Goal: Transaction & Acquisition: Purchase product/service

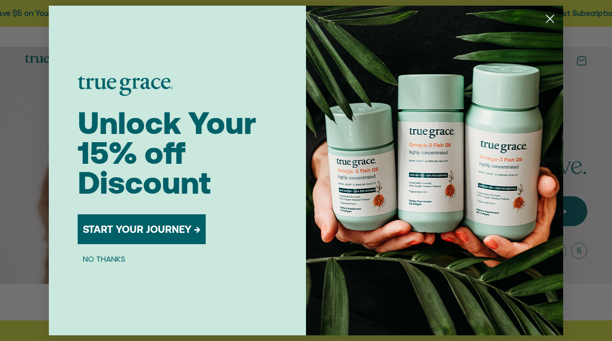
click at [553, 15] on icon "Close dialog" at bounding box center [550, 19] width 18 height 18
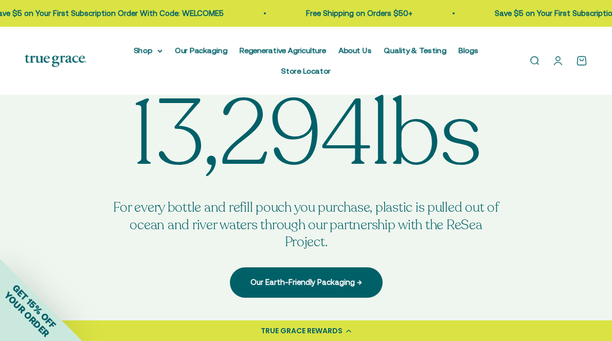
scroll to position [3019, 0]
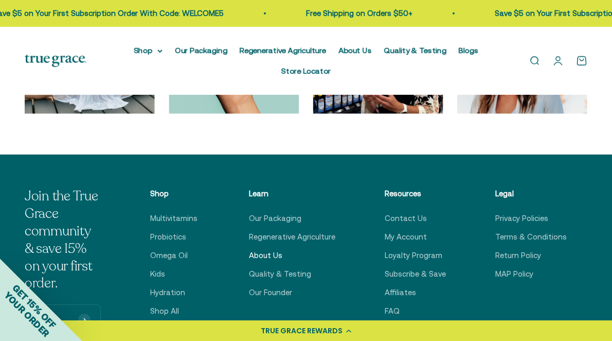
click at [270, 249] on link "About Us" at bounding box center [265, 255] width 33 height 12
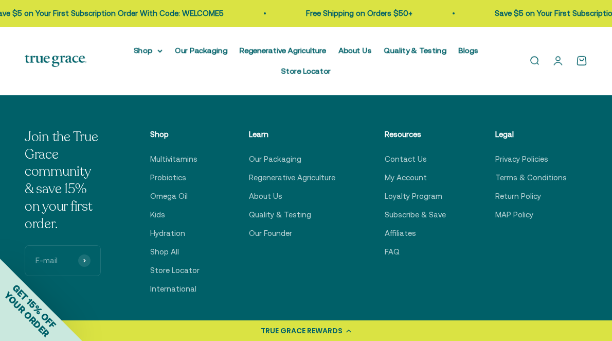
scroll to position [2215, 0]
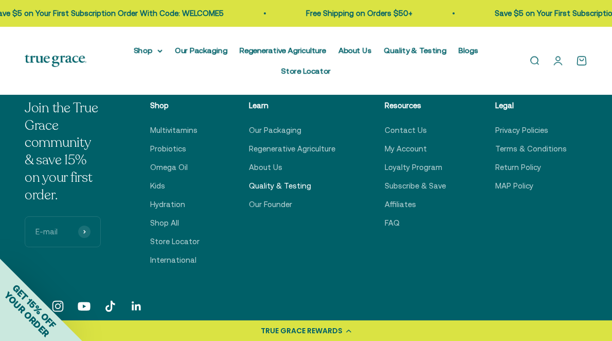
click at [292, 180] on link "Quality & Testing" at bounding box center [280, 186] width 62 height 12
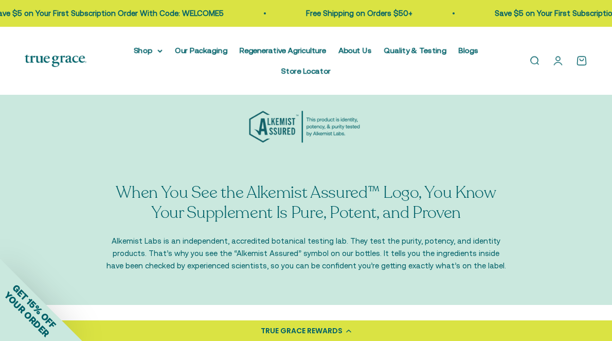
scroll to position [906, 0]
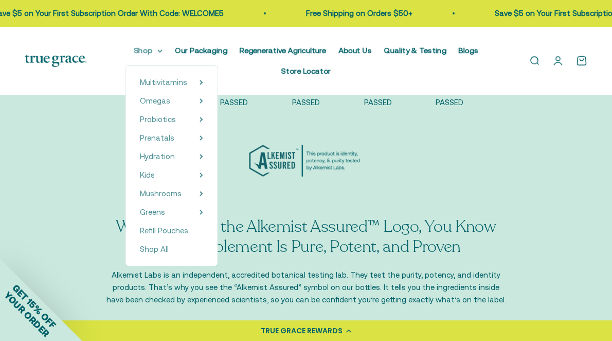
click at [158, 52] on icon at bounding box center [160, 51] width 4 height 2
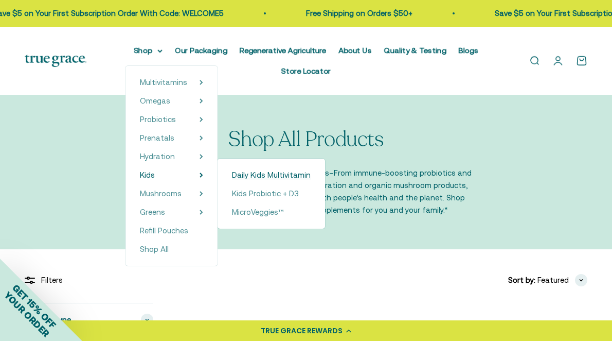
click at [232, 173] on span "Daily Kids Multivitamin" at bounding box center [271, 174] width 79 height 9
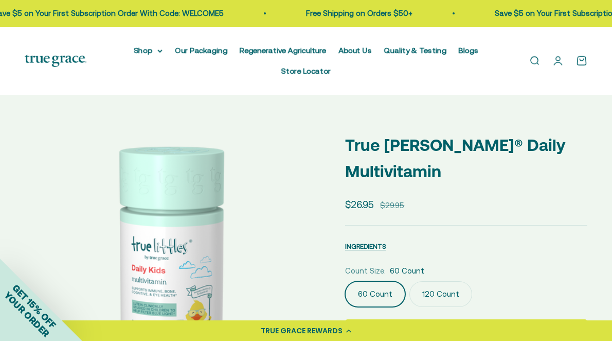
scroll to position [86, 0]
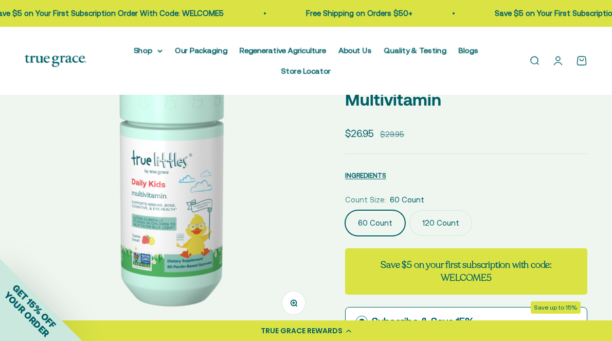
select select "3"
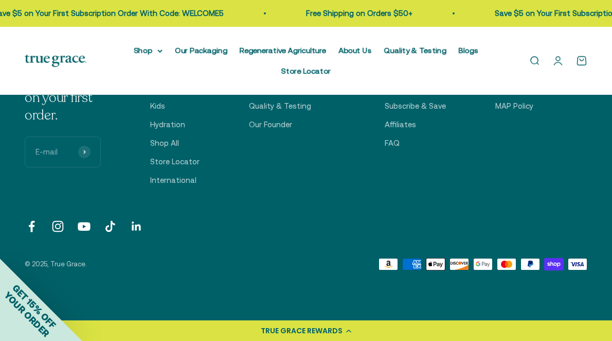
scroll to position [3080, 0]
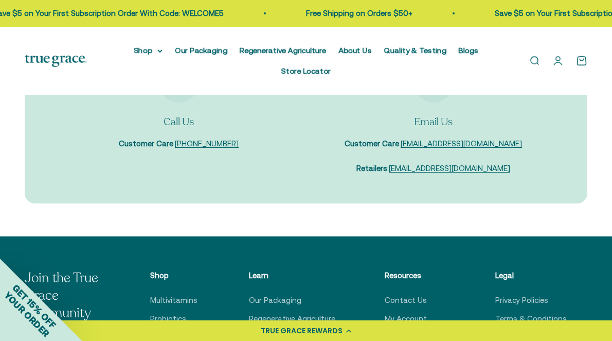
click at [281, 331] on link "About Us" at bounding box center [265, 337] width 33 height 12
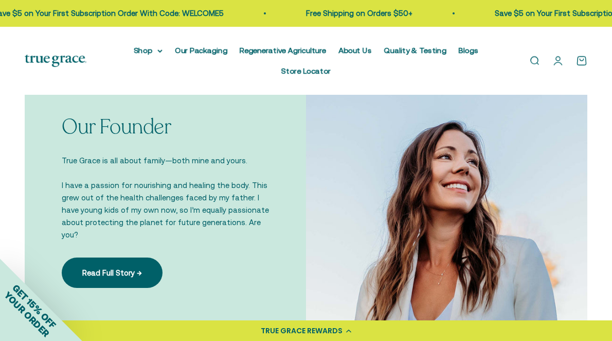
scroll to position [580, 0]
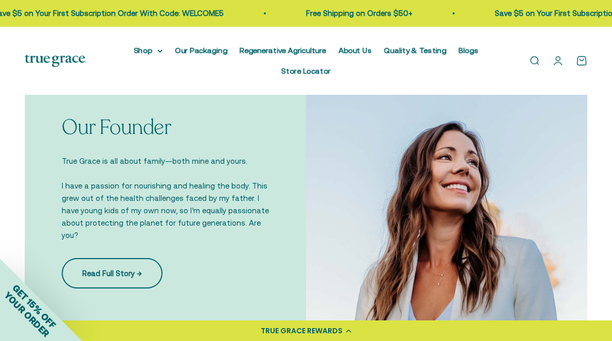
click at [152, 258] on link "Read Full Story →" at bounding box center [112, 273] width 101 height 30
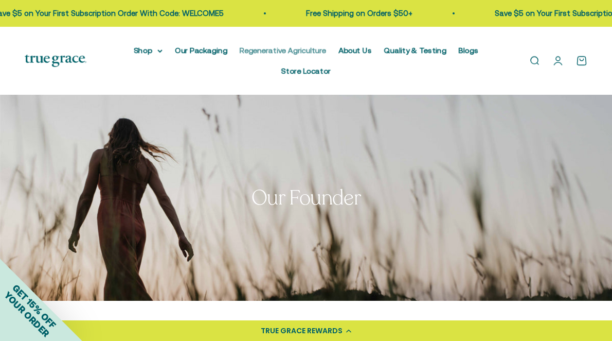
click at [271, 51] on link "Regenerative Agriculture" at bounding box center [283, 50] width 86 height 9
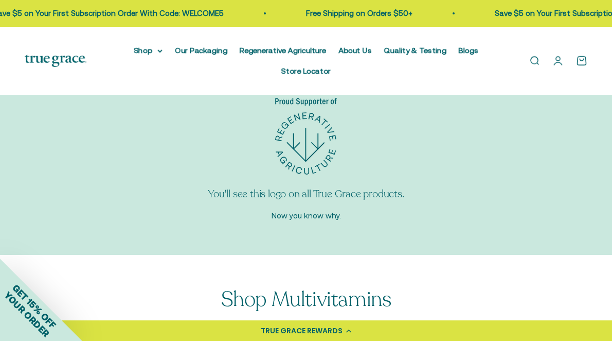
scroll to position [3195, 0]
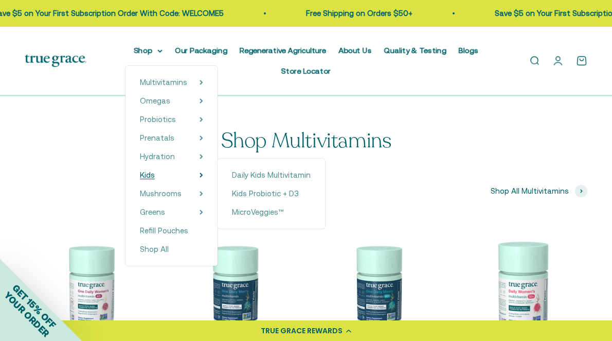
click at [140, 173] on summary "Kids" at bounding box center [171, 175] width 63 height 12
click at [140, 174] on span "Kids" at bounding box center [147, 174] width 15 height 9
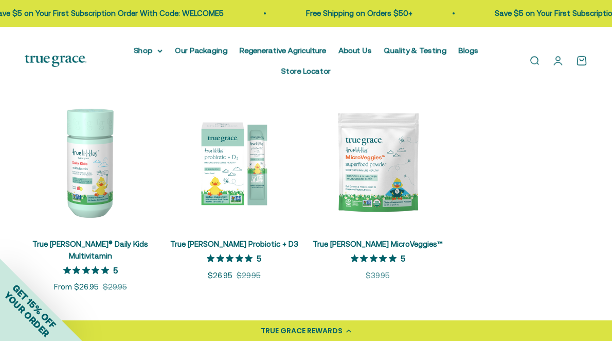
scroll to position [189, 0]
click at [79, 159] on img at bounding box center [91, 163] width 132 height 132
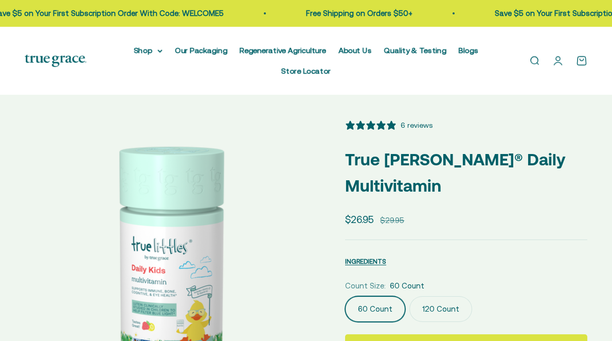
select select "3"
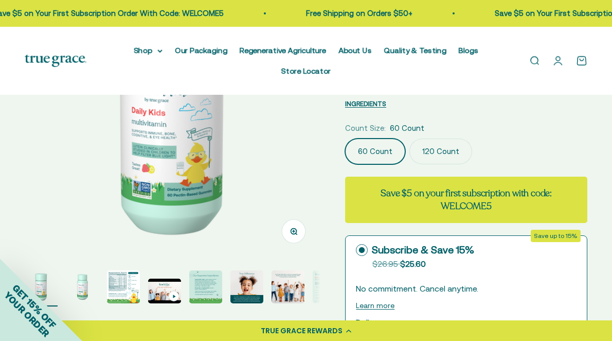
scroll to position [182, 0]
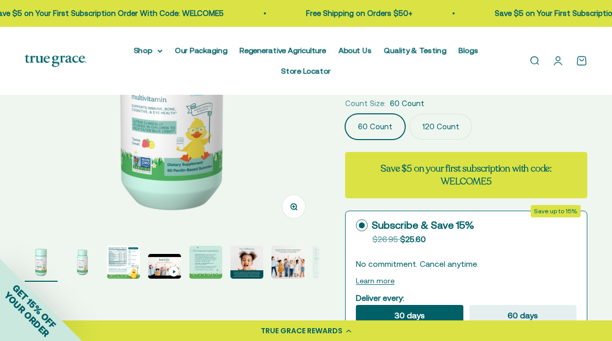
click at [298, 195] on button "Zoom" at bounding box center [293, 206] width 23 height 23
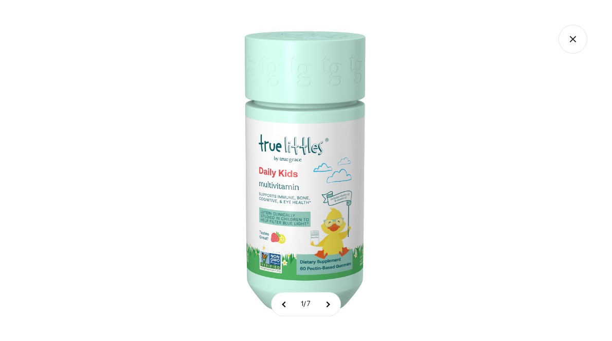
click at [282, 197] on img at bounding box center [306, 170] width 341 height 341
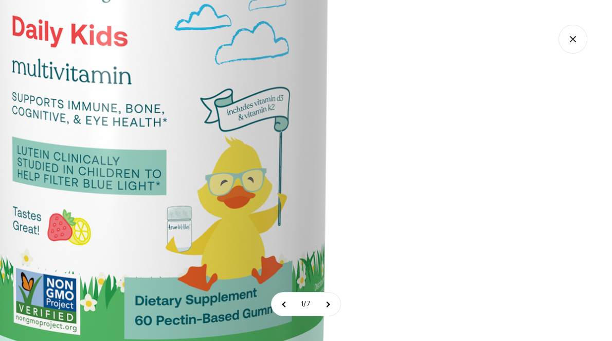
click at [417, 202] on img at bounding box center [153, 26] width 1022 height 1022
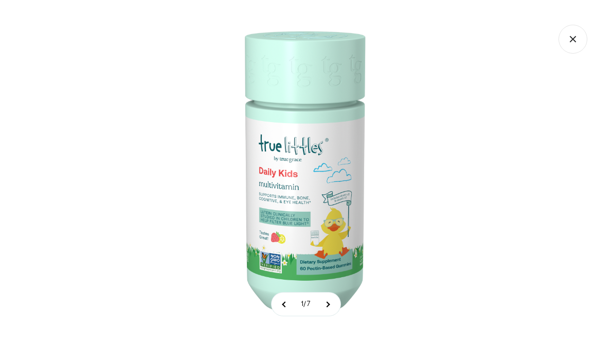
click at [567, 41] on icon "Close gallery" at bounding box center [573, 39] width 29 height 29
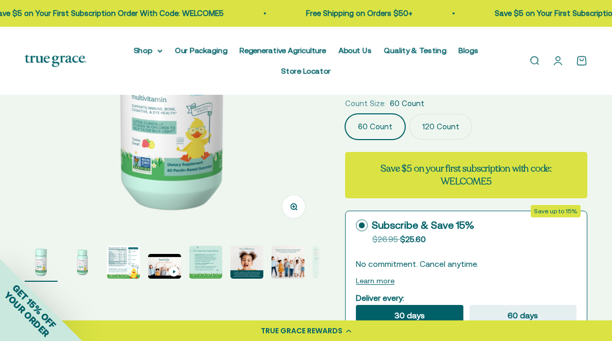
click at [114, 245] on img "Go to item 3" at bounding box center [123, 261] width 33 height 33
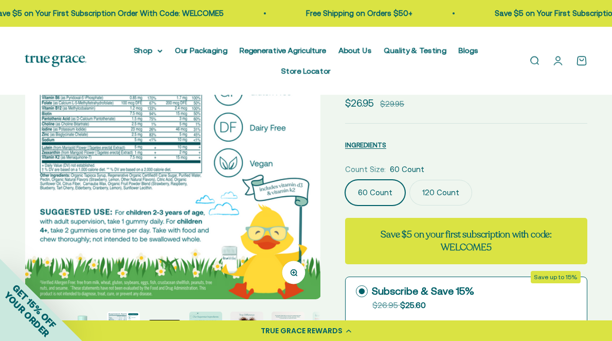
scroll to position [34, 0]
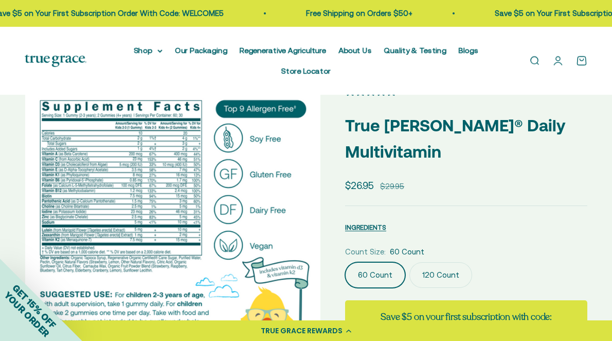
click at [82, 233] on img at bounding box center [173, 233] width 296 height 296
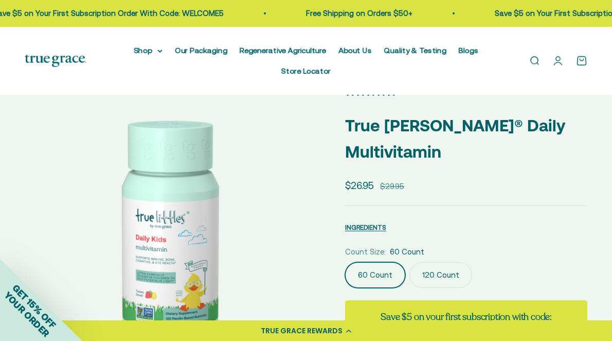
scroll to position [0, 302]
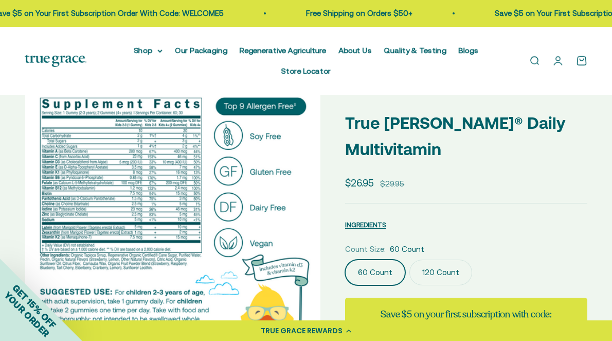
scroll to position [38, 0]
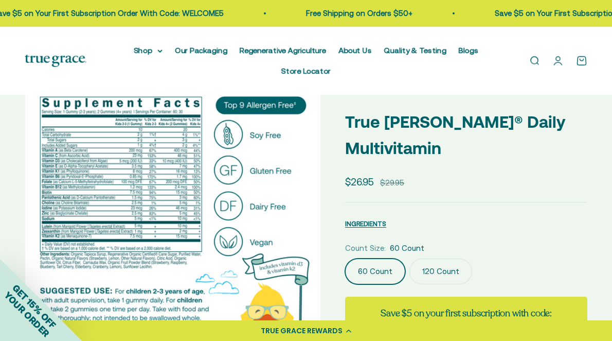
click at [435, 258] on label "120 Count" at bounding box center [440, 271] width 63 height 26
click at [345, 258] on input "120 Count" at bounding box center [345, 258] width 1 height 1
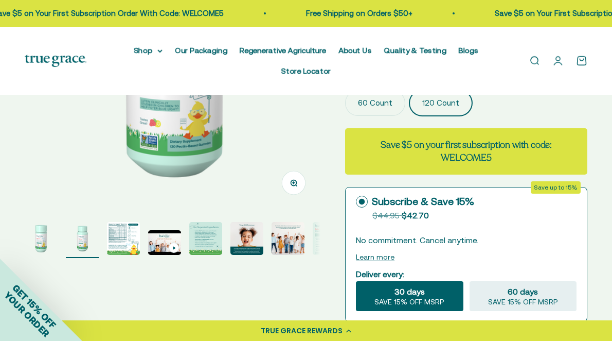
scroll to position [209, 0]
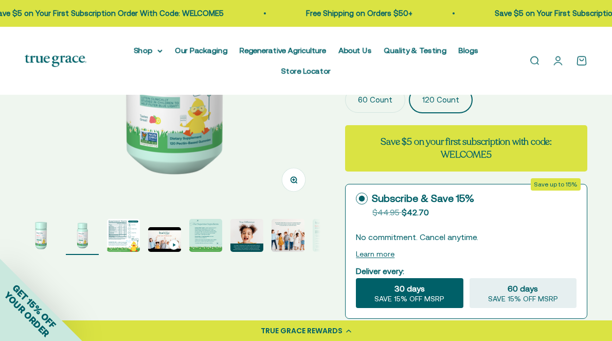
click at [117, 219] on img "Go to item 3" at bounding box center [123, 235] width 33 height 33
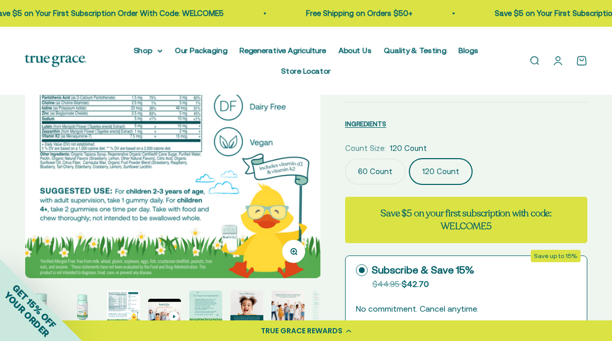
scroll to position [154, 0]
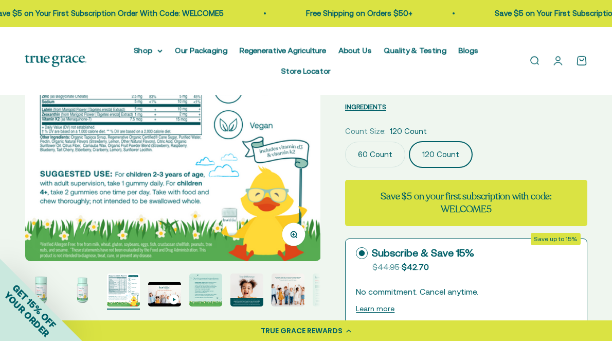
click at [217, 273] on img "Go to item 5" at bounding box center [205, 289] width 33 height 33
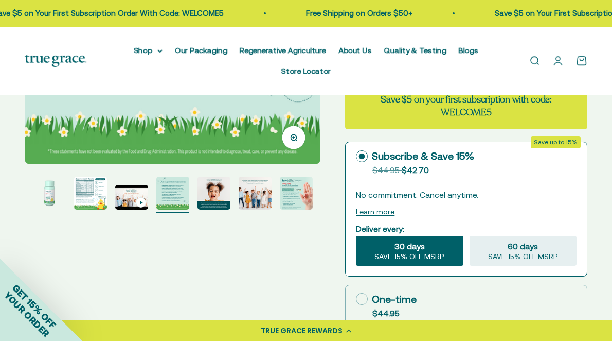
scroll to position [228, 0]
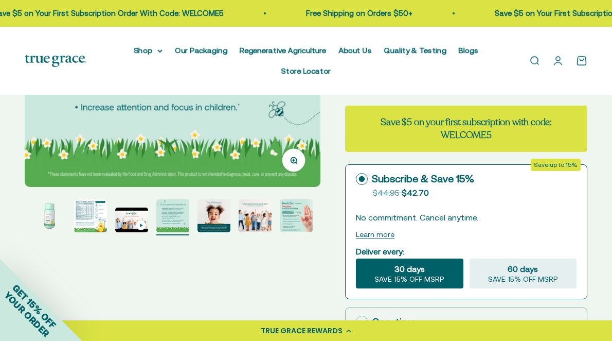
click at [217, 199] on img "Go to item 6" at bounding box center [214, 215] width 33 height 33
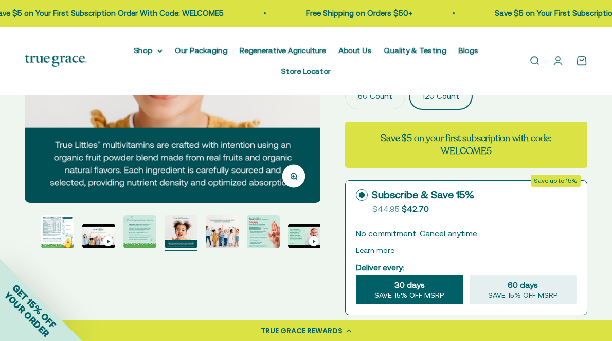
scroll to position [269, 0]
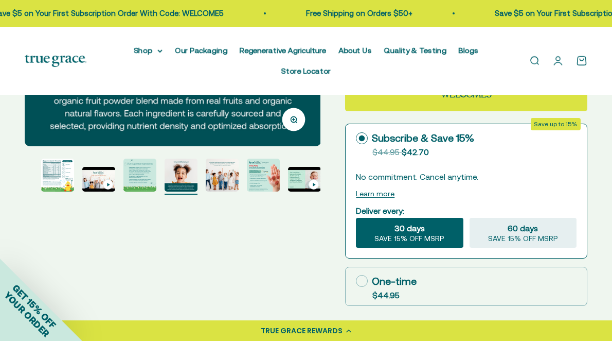
click at [230, 158] on img "Go to item 7" at bounding box center [222, 174] width 33 height 33
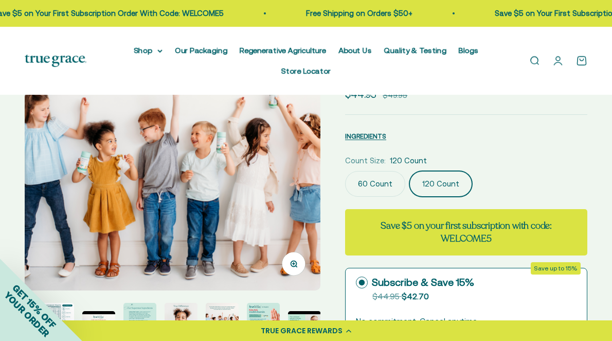
scroll to position [132, 0]
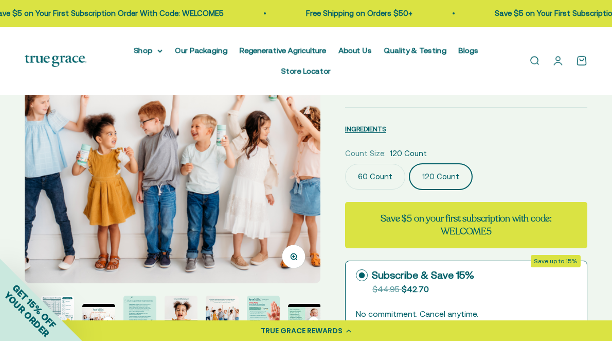
click at [262, 295] on img "Go to item 8" at bounding box center [263, 311] width 33 height 33
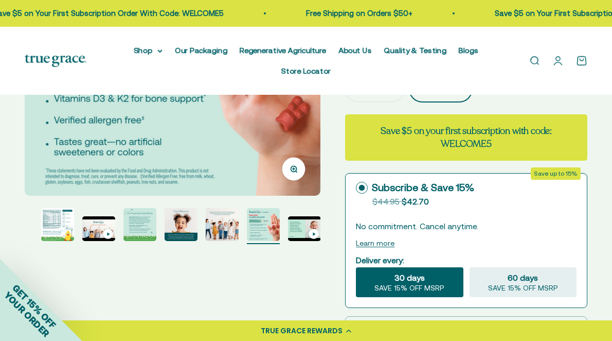
scroll to position [234, 0]
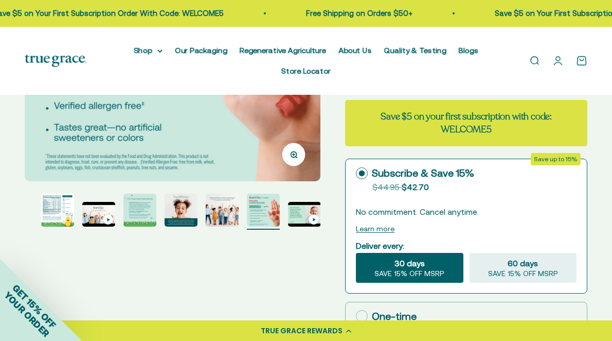
click at [294, 202] on img "Go to item 9" at bounding box center [304, 214] width 33 height 25
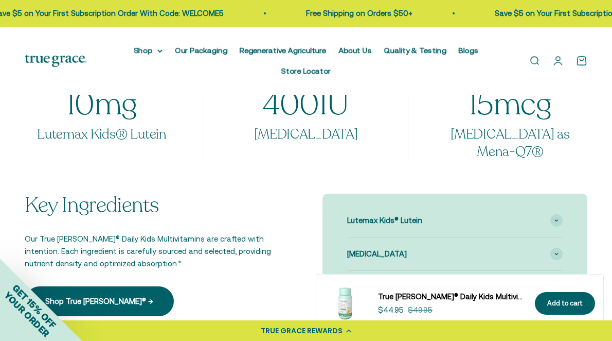
scroll to position [781, 0]
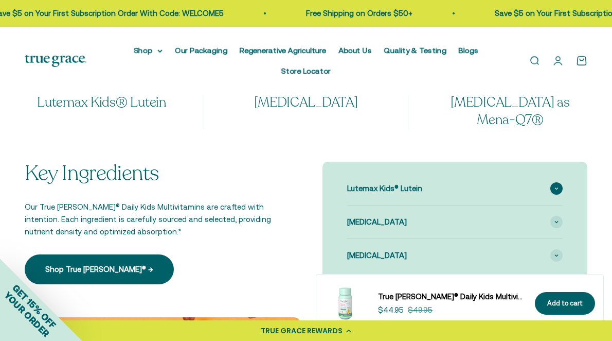
click at [554, 182] on span at bounding box center [556, 188] width 12 height 12
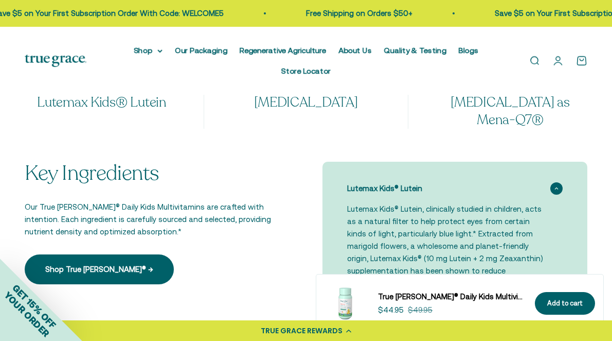
click at [554, 187] on icon at bounding box center [556, 188] width 4 height 3
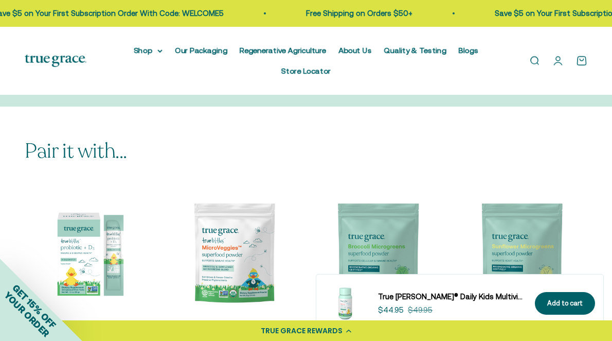
scroll to position [2731, 0]
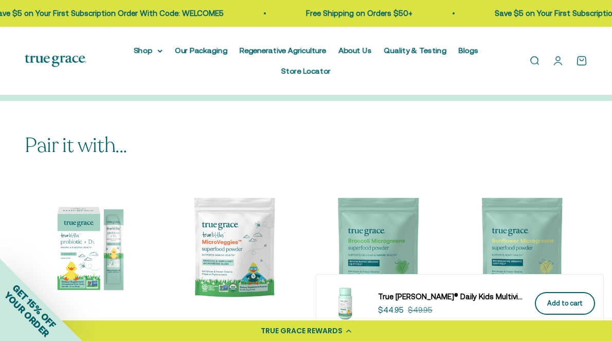
click at [559, 302] on div "Add to cart" at bounding box center [564, 303] width 35 height 11
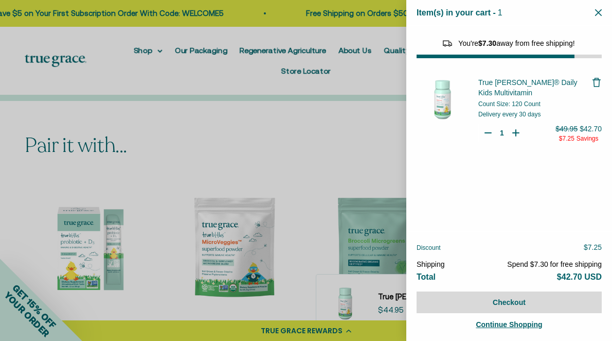
select select "46081230438614"
select select "46284026183894"
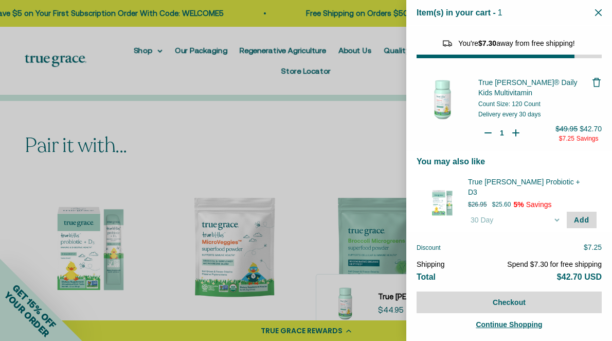
click at [85, 166] on div at bounding box center [306, 170] width 612 height 341
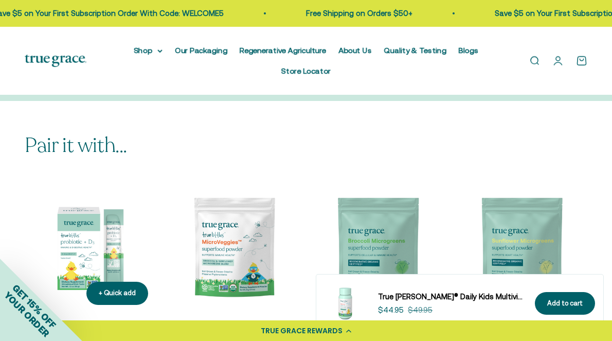
click at [88, 181] on img at bounding box center [91, 247] width 132 height 132
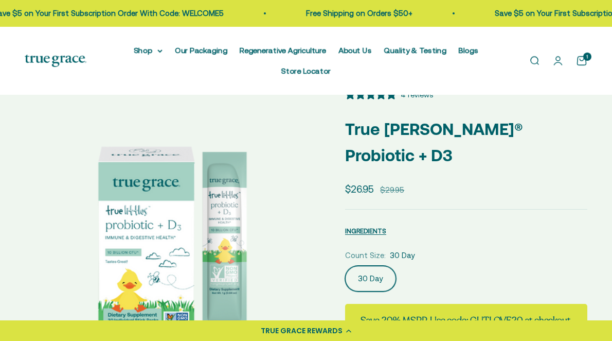
select select "3"
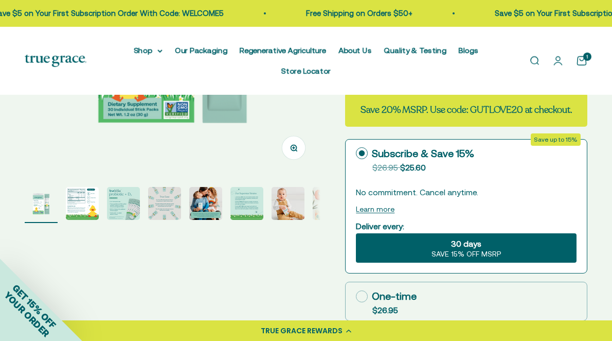
scroll to position [251, 0]
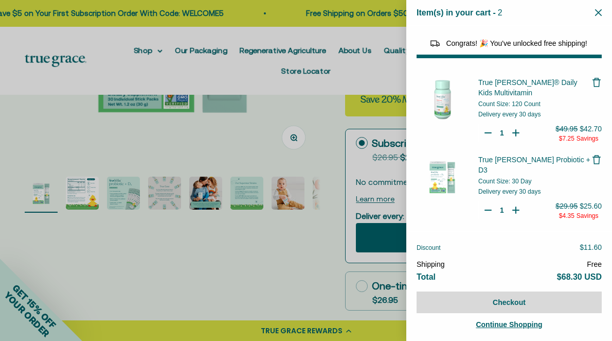
select select "46284026183894"
select select "42422728065238"
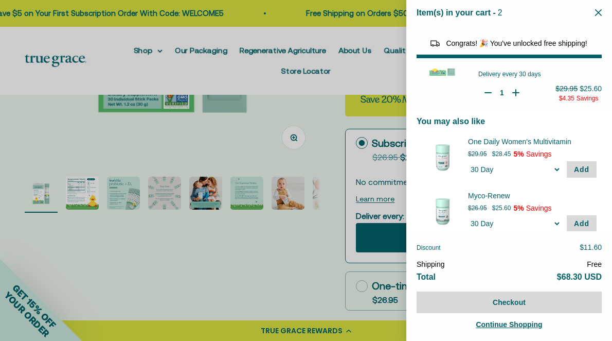
click at [191, 254] on div at bounding box center [306, 170] width 612 height 341
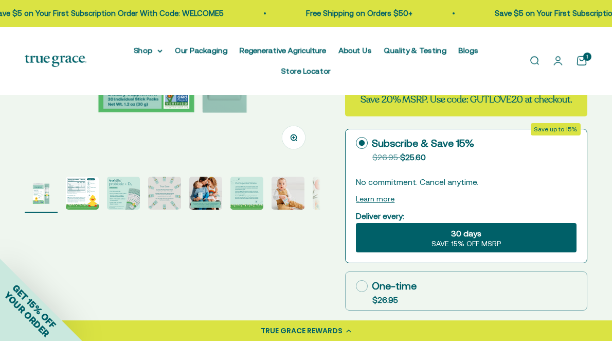
scroll to position [0, 0]
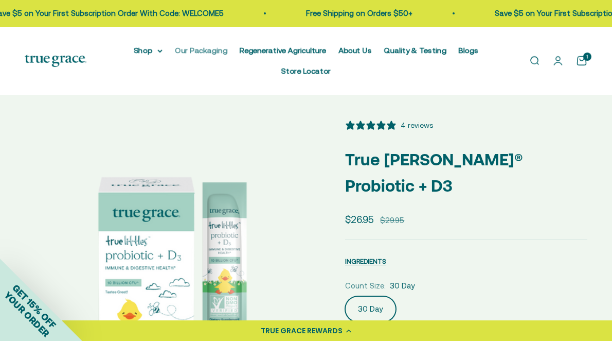
click at [175, 50] on link "Our Packaging" at bounding box center [201, 50] width 52 height 9
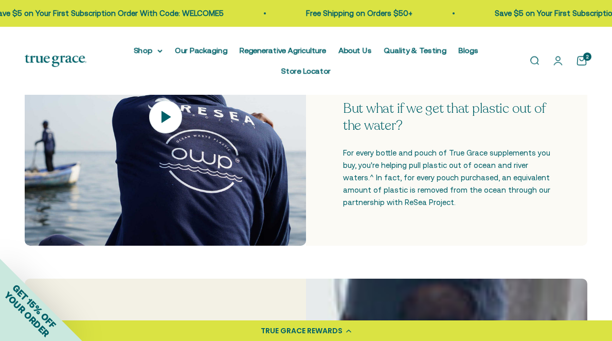
scroll to position [461, 0]
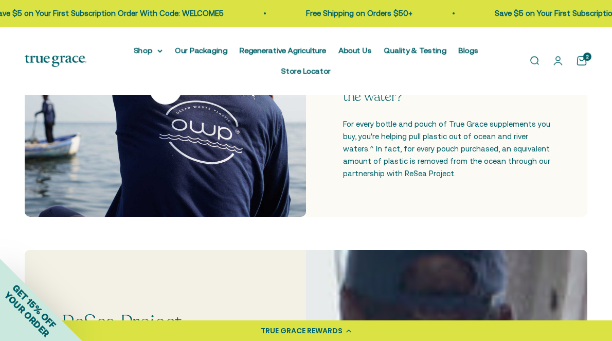
click at [536, 55] on link "Open search" at bounding box center [534, 60] width 11 height 11
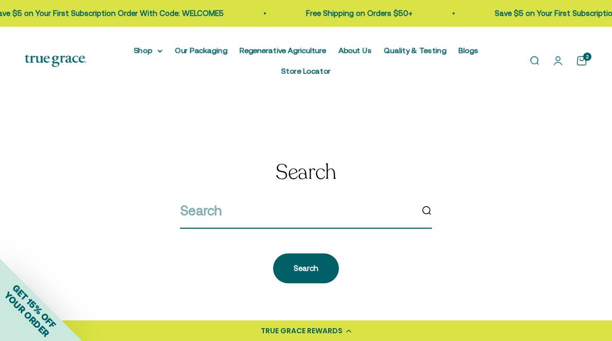
click at [405, 200] on input "search" at bounding box center [296, 211] width 232 height 22
type input "DHA"
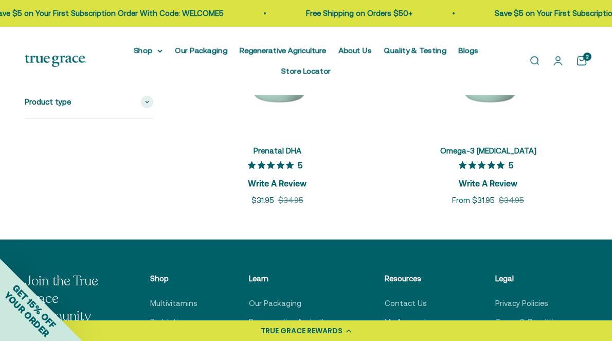
scroll to position [148, 0]
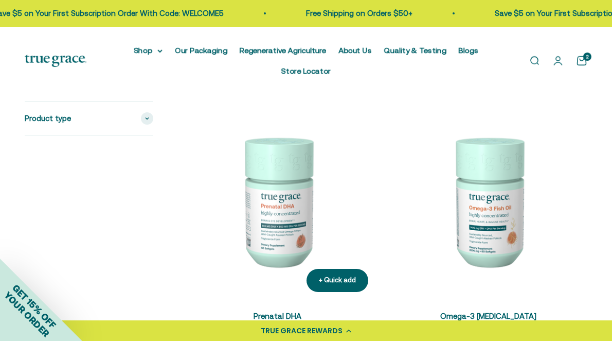
click at [289, 173] on img at bounding box center [277, 200] width 199 height 199
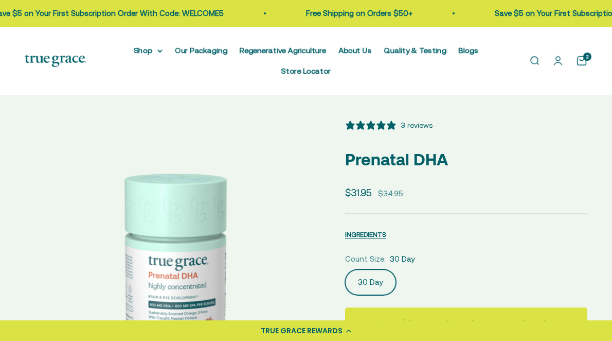
select select "3"
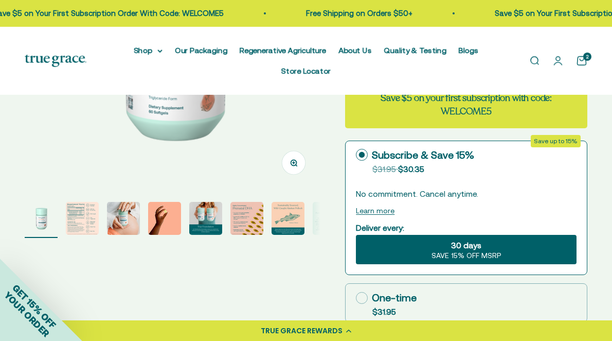
click at [86, 202] on img "Go to item 2" at bounding box center [82, 218] width 33 height 33
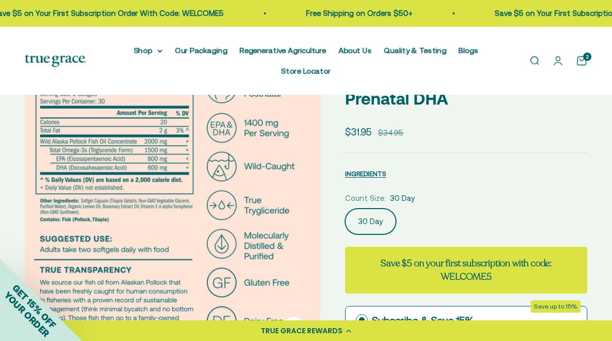
scroll to position [63, 0]
